Goal: Information Seeking & Learning: Learn about a topic

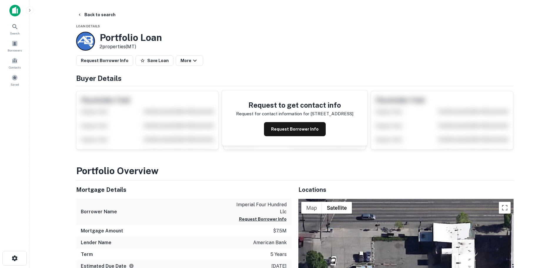
drag, startPoint x: 166, startPoint y: 134, endPoint x: 345, endPoint y: 52, distance: 197.1
click at [184, 62] on button "More" at bounding box center [189, 60] width 27 height 11
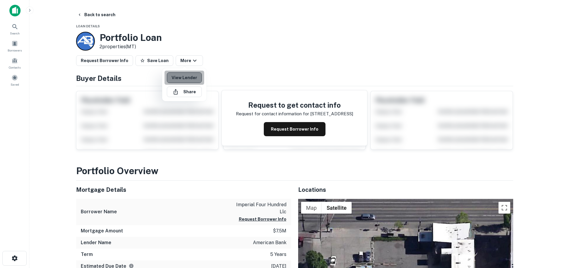
click at [185, 77] on link "View Lender" at bounding box center [184, 77] width 35 height 11
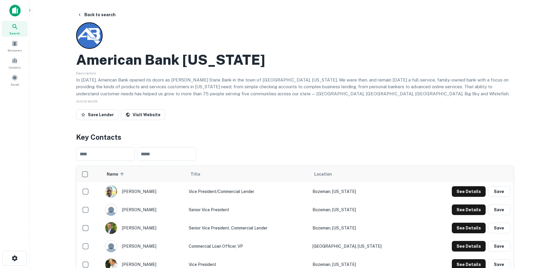
drag, startPoint x: 216, startPoint y: 69, endPoint x: 347, endPoint y: 56, distance: 131.5
click at [347, 56] on div "American Bank Montana" at bounding box center [294, 59] width 437 height 17
drag, startPoint x: 338, startPoint y: 55, endPoint x: 294, endPoint y: 43, distance: 45.9
click at [294, 43] on div "American Bank Montana Description In 1947, American Bank opened its doors as Li…" at bounding box center [294, 72] width 437 height 100
drag, startPoint x: 297, startPoint y: 42, endPoint x: 285, endPoint y: 21, distance: 24.8
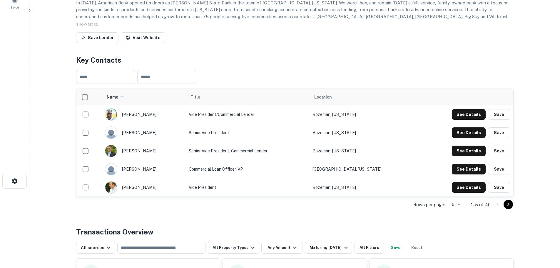
scroll to position [176, 0]
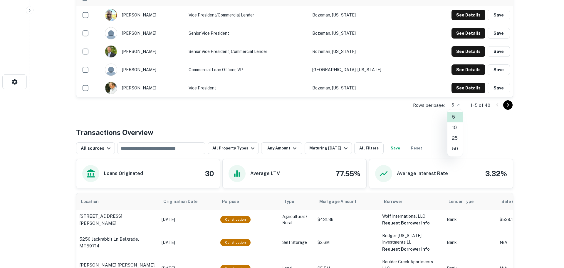
click at [452, 146] on li "50" at bounding box center [455, 148] width 15 height 11
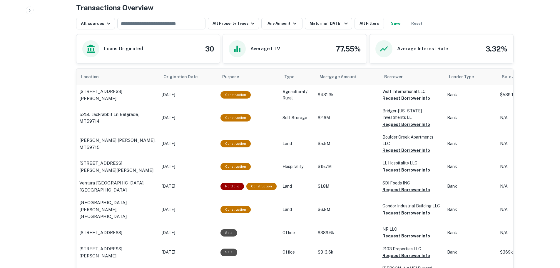
scroll to position [941, 0]
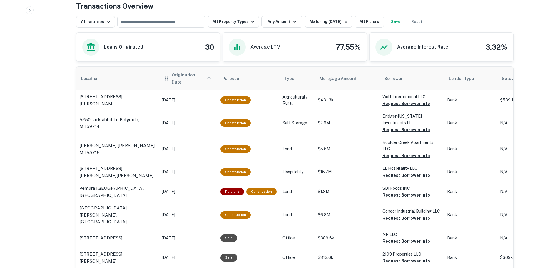
click at [186, 75] on span "Origination Date" at bounding box center [192, 78] width 41 height 14
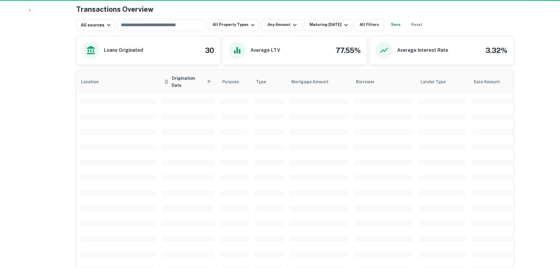
scroll to position [944, 0]
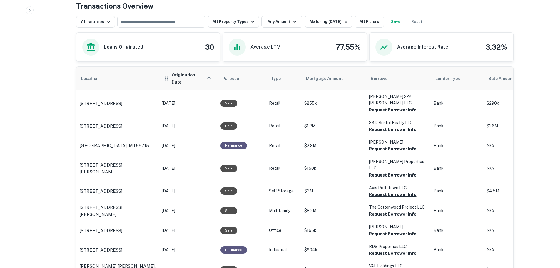
click at [200, 74] on span "Origination Date sorted ascending" at bounding box center [192, 78] width 41 height 14
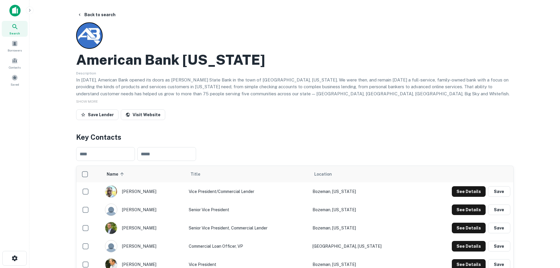
click at [17, 29] on icon at bounding box center [14, 26] width 7 height 7
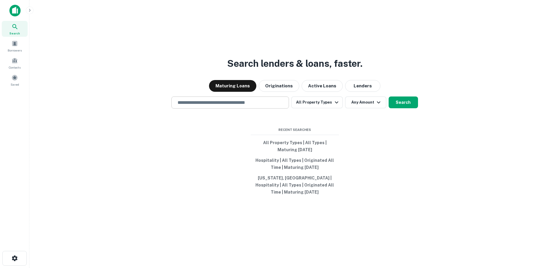
click at [229, 106] on input "text" at bounding box center [230, 102] width 112 height 7
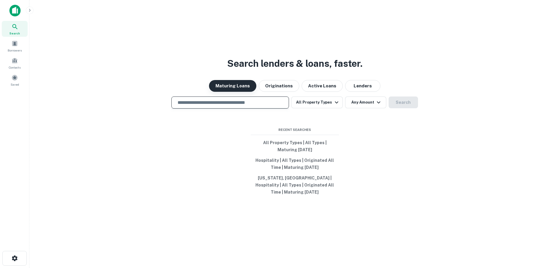
paste input "**********"
type input "**********"
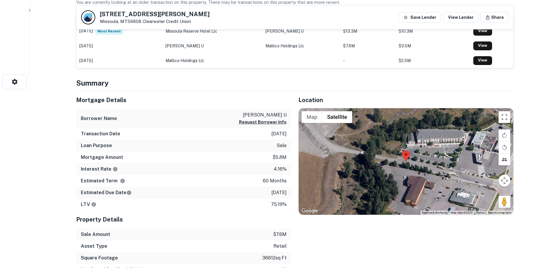
scroll to position [59, 0]
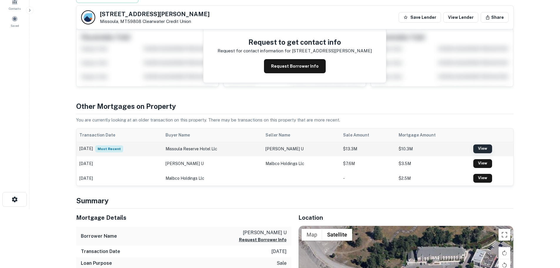
click at [492, 151] on link "View" at bounding box center [482, 148] width 19 height 9
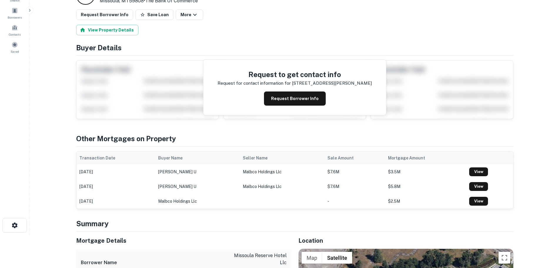
scroll to position [59, 0]
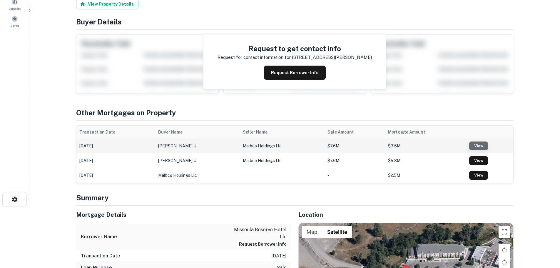
click at [482, 147] on link "View" at bounding box center [478, 145] width 19 height 9
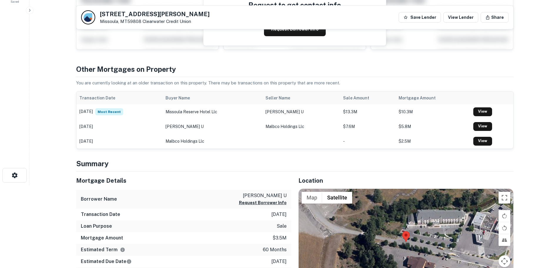
scroll to position [118, 0]
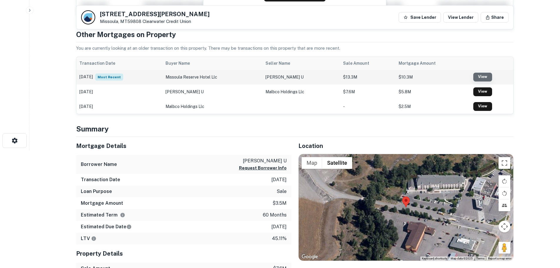
click at [483, 78] on link "View" at bounding box center [482, 77] width 19 height 9
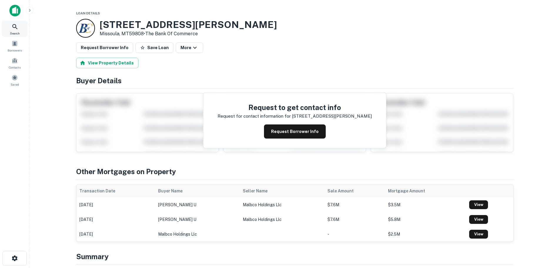
click at [14, 28] on icon at bounding box center [14, 26] width 7 height 7
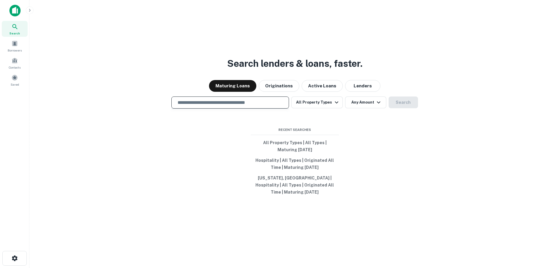
click at [204, 106] on input "text" at bounding box center [230, 102] width 112 height 7
paste input "**********"
type input "**********"
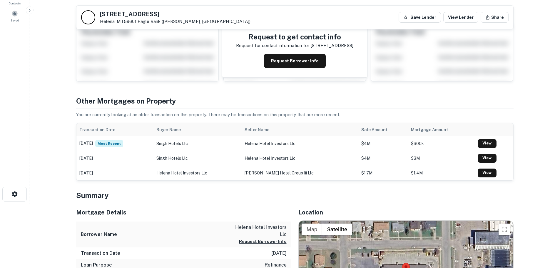
scroll to position [59, 0]
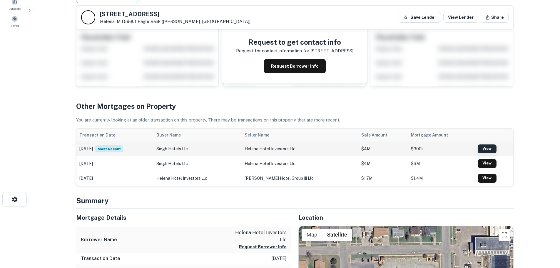
click at [484, 148] on link "View" at bounding box center [487, 148] width 19 height 9
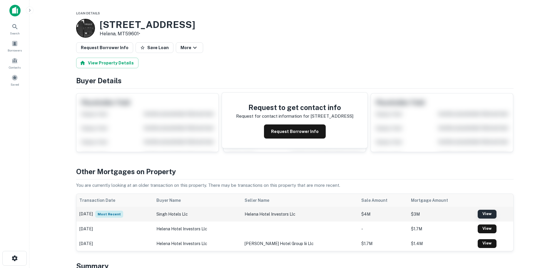
click at [481, 211] on link "View" at bounding box center [487, 214] width 19 height 9
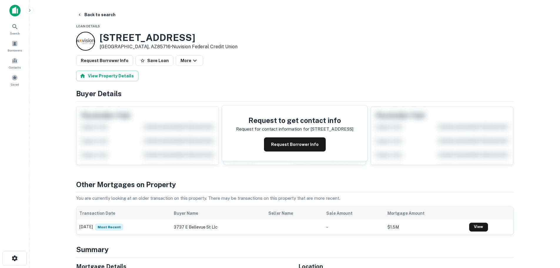
scroll to position [147, 0]
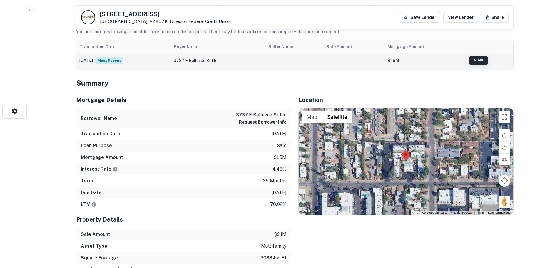
click at [484, 61] on link "View" at bounding box center [478, 60] width 19 height 9
